Goal: Transaction & Acquisition: Purchase product/service

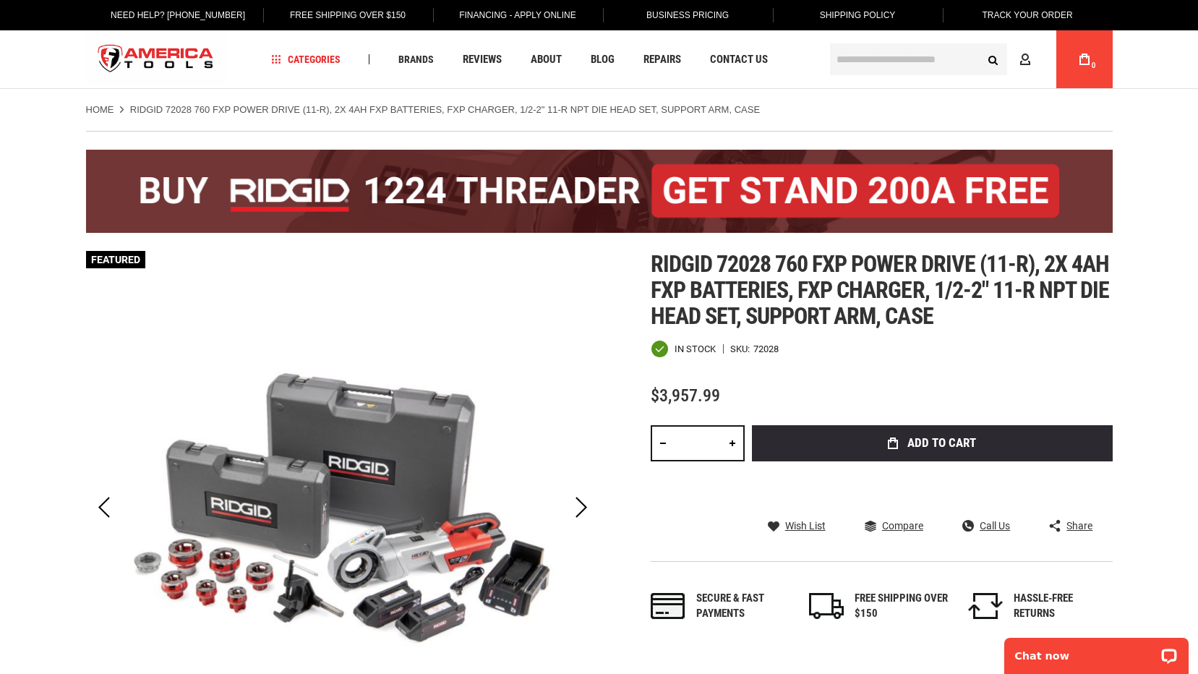
drag, startPoint x: 509, startPoint y: 368, endPoint x: 594, endPoint y: 314, distance: 100.7
click at [511, 370] on img at bounding box center [342, 507] width 513 height 513
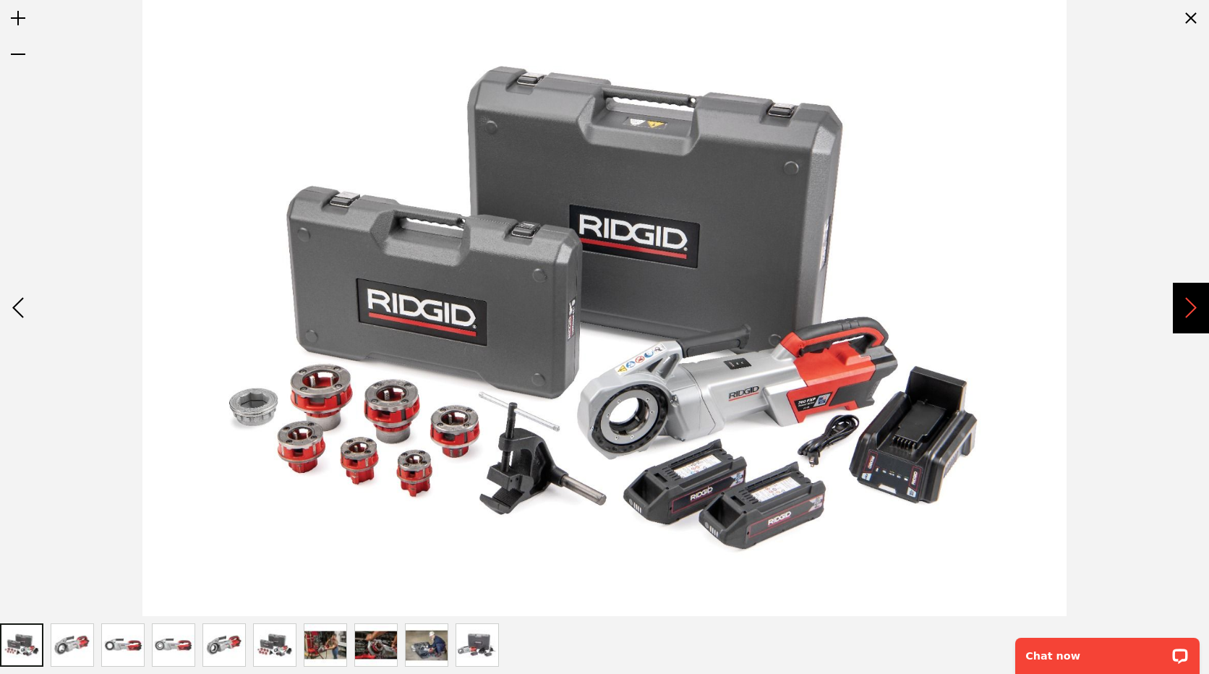
click at [1194, 314] on div "Next" at bounding box center [1191, 308] width 36 height 51
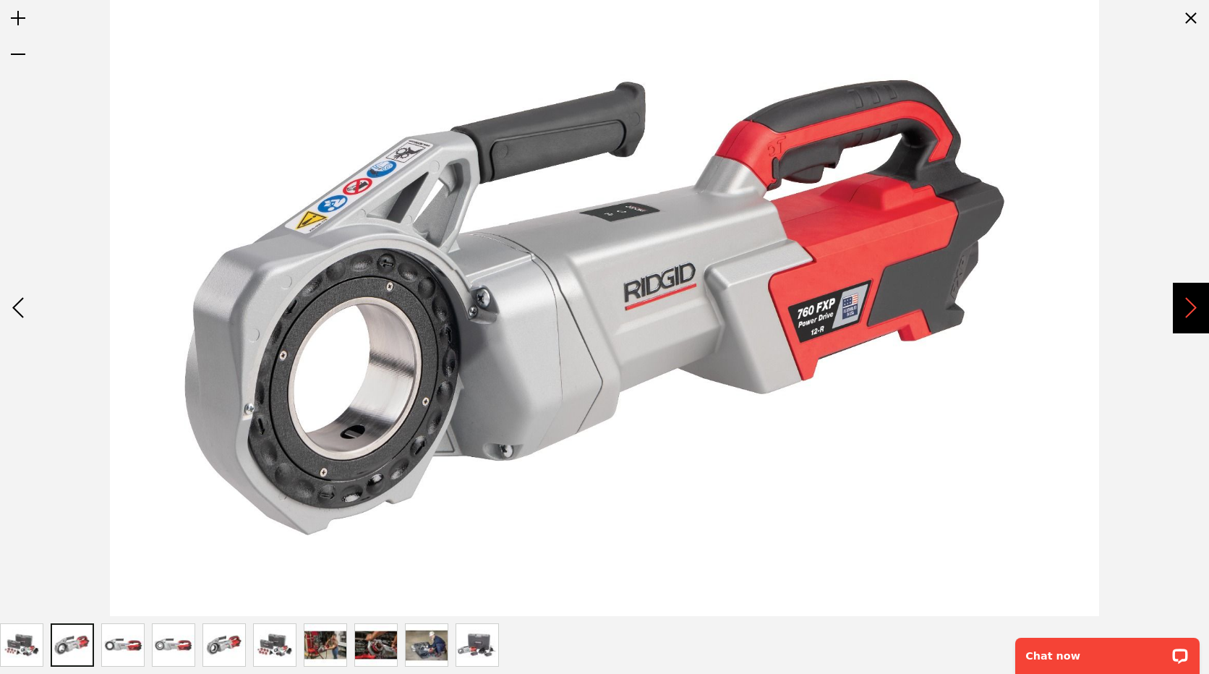
click at [1194, 314] on div "Next" at bounding box center [1191, 308] width 36 height 51
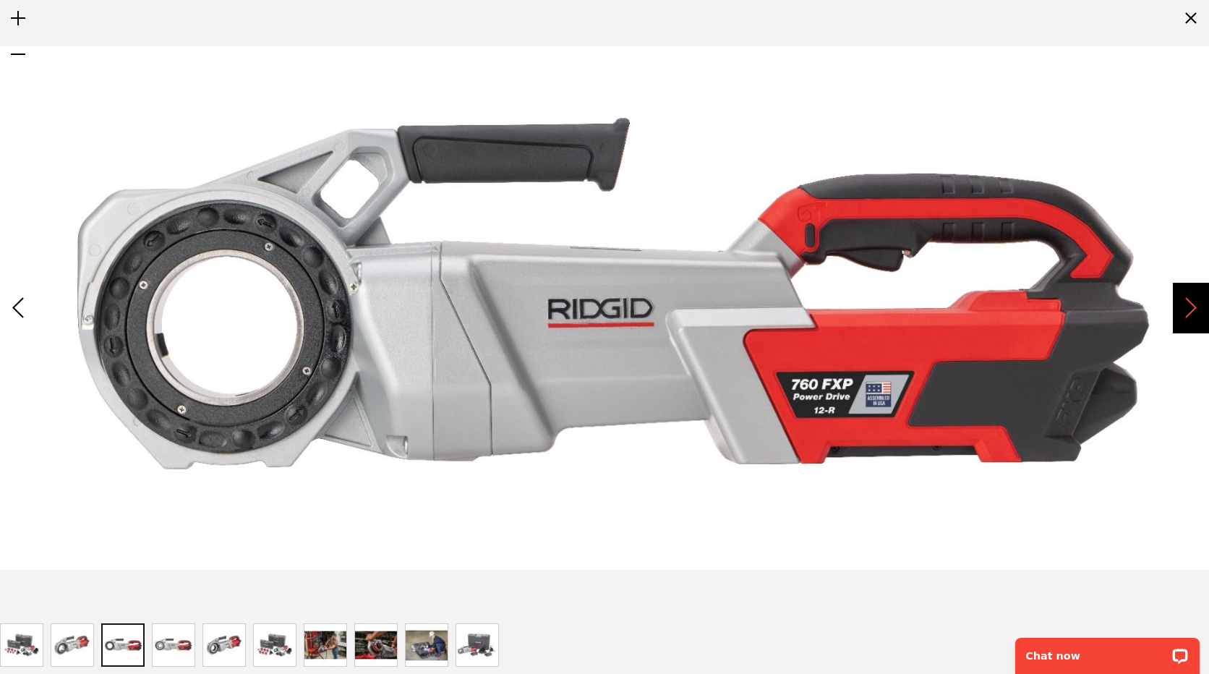
click at [1194, 314] on div "Next" at bounding box center [1191, 308] width 36 height 51
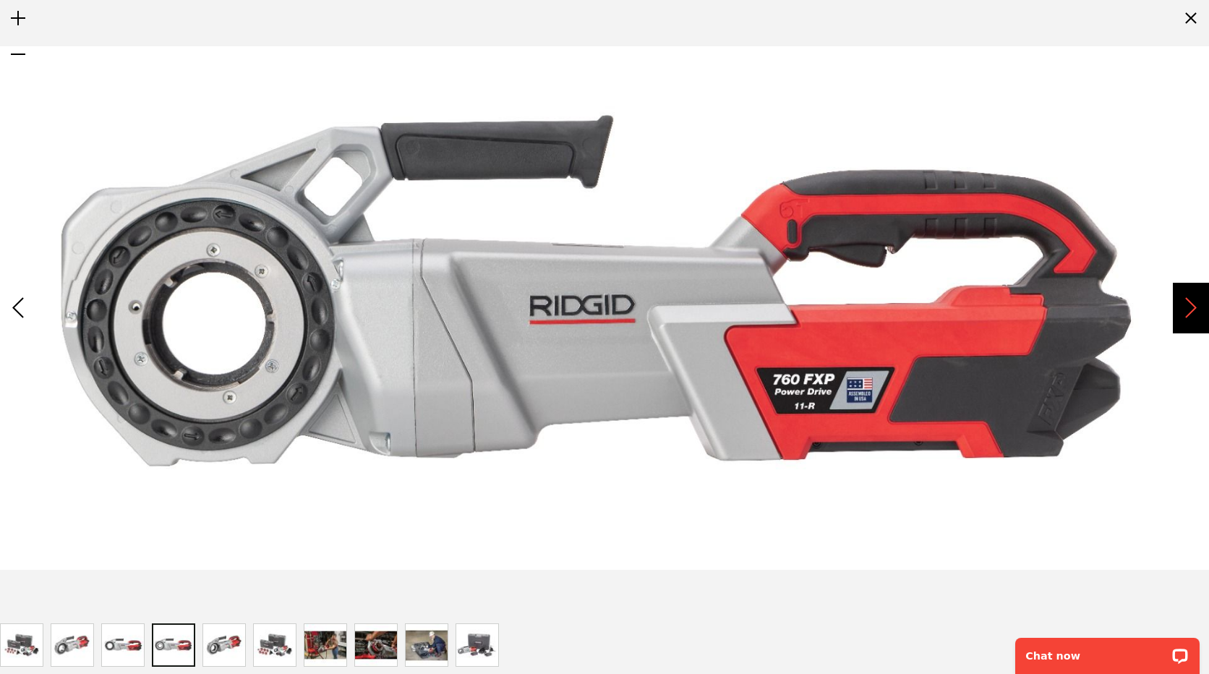
click at [1194, 314] on div "Next" at bounding box center [1191, 308] width 36 height 51
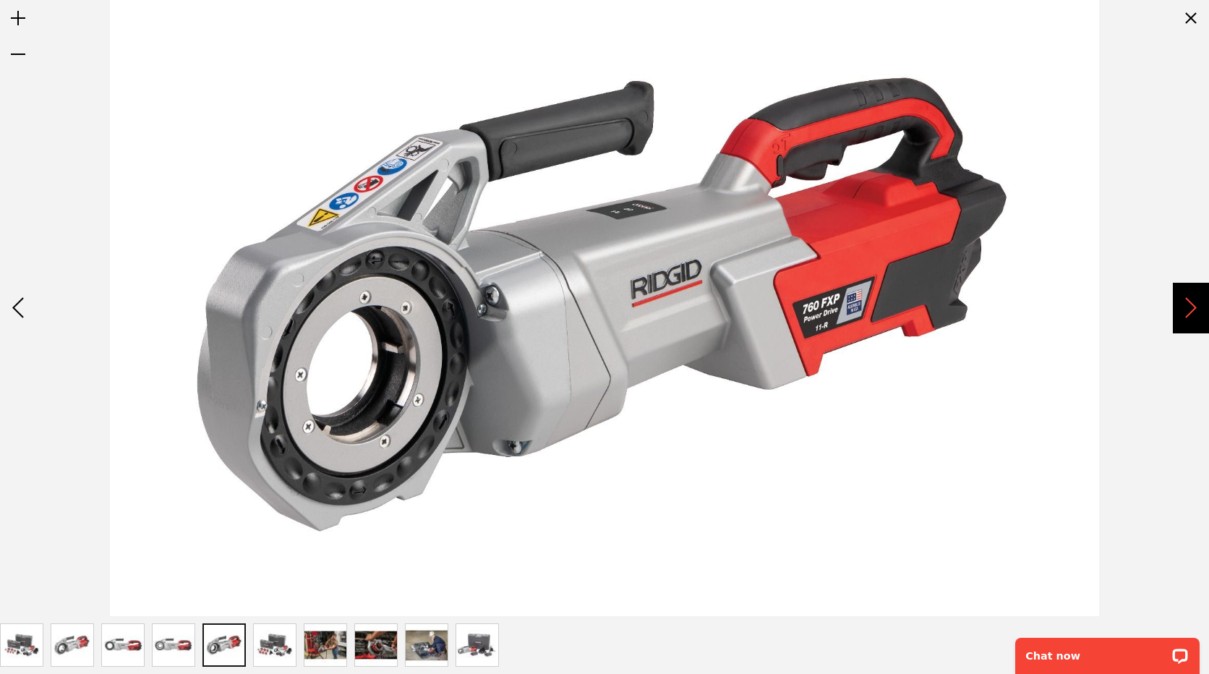
click at [1186, 312] on div "Next" at bounding box center [1191, 308] width 36 height 51
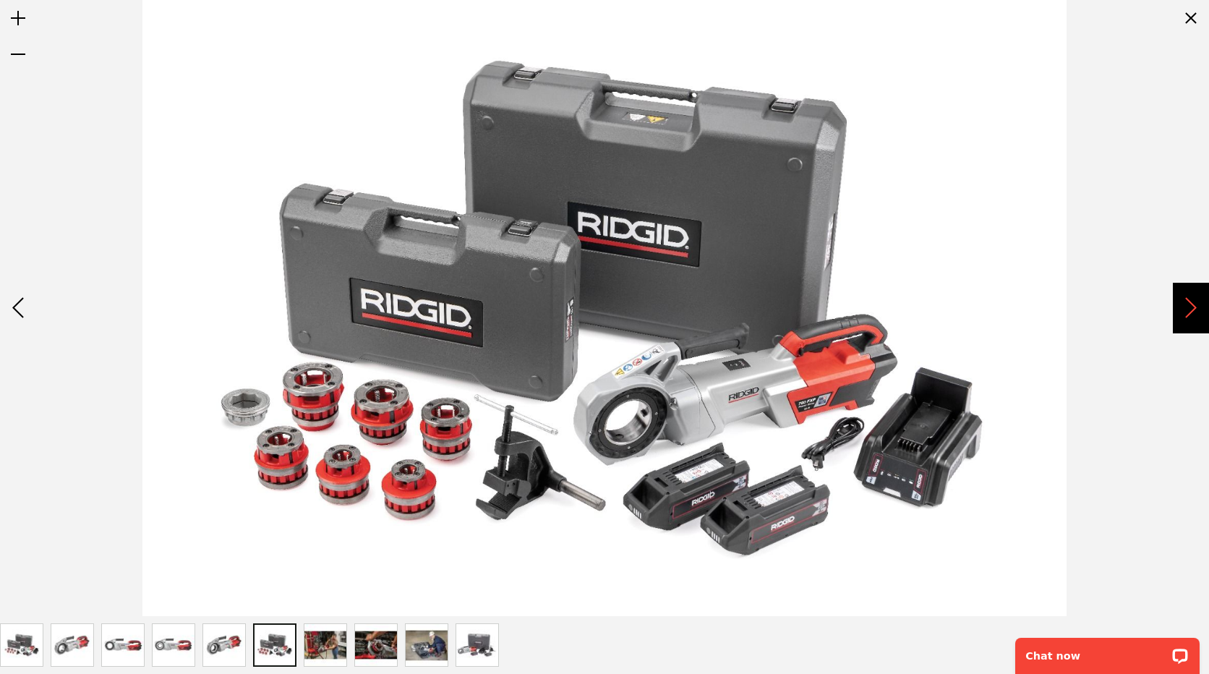
click at [1186, 312] on div "Next" at bounding box center [1191, 308] width 36 height 51
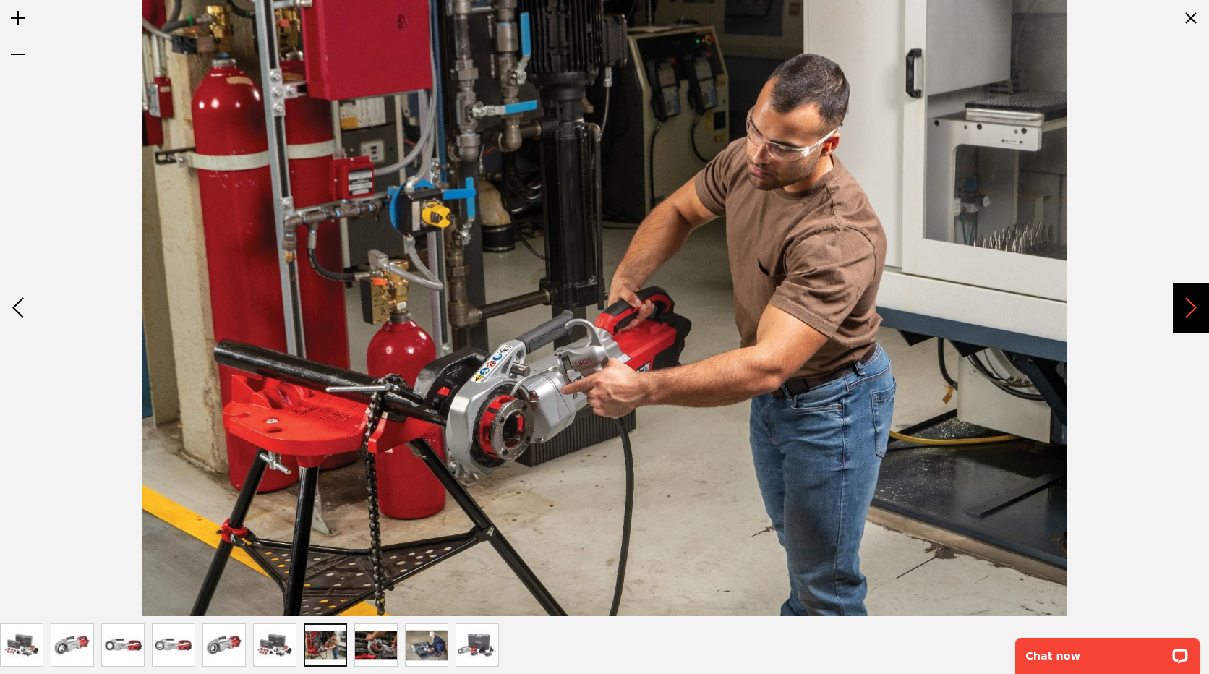
click at [1185, 312] on div "Next" at bounding box center [1191, 308] width 36 height 51
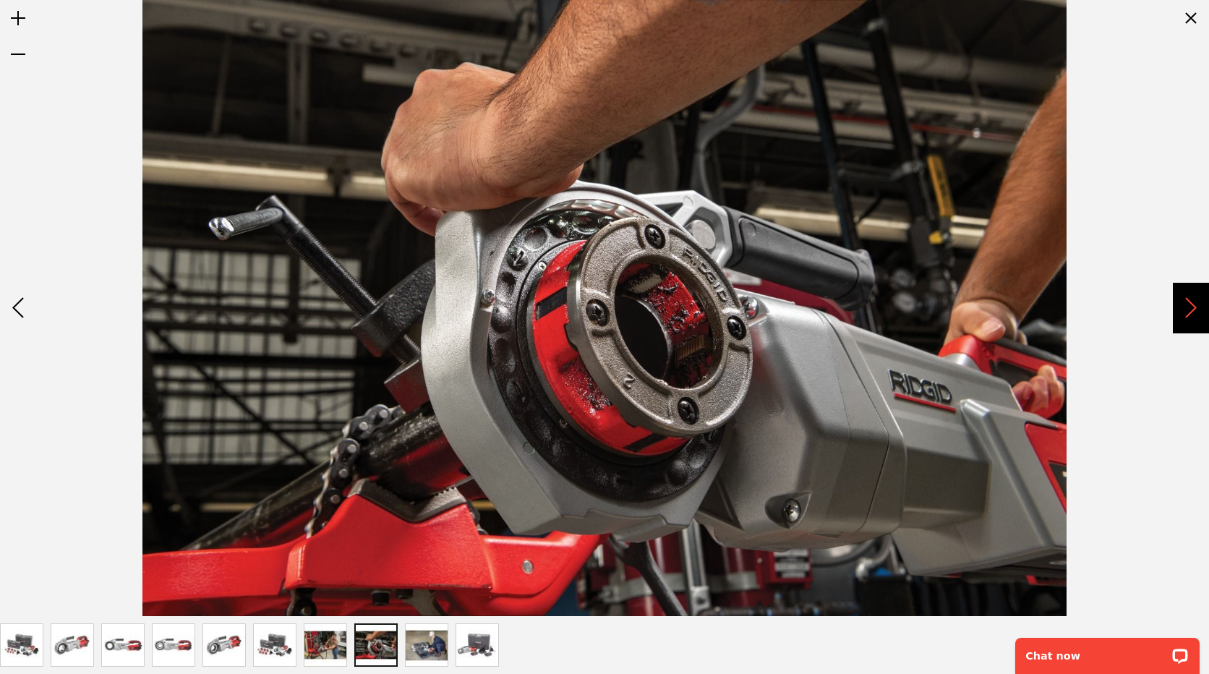
click at [1185, 312] on div "Next" at bounding box center [1191, 308] width 36 height 51
